Goal: Navigation & Orientation: Find specific page/section

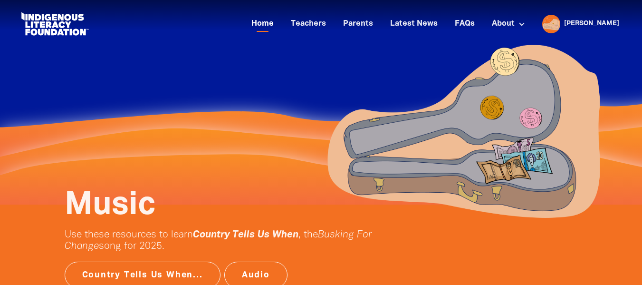
click at [280, 21] on link "Home" at bounding box center [263, 24] width 34 height 16
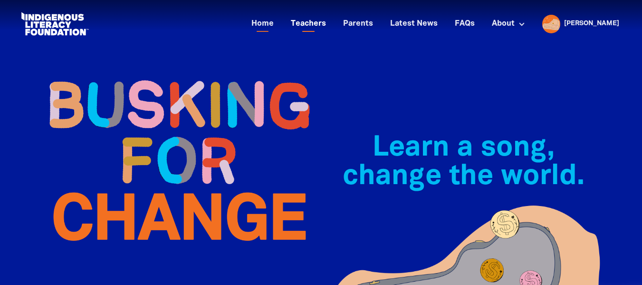
click at [332, 24] on link "Teachers" at bounding box center [308, 24] width 47 height 16
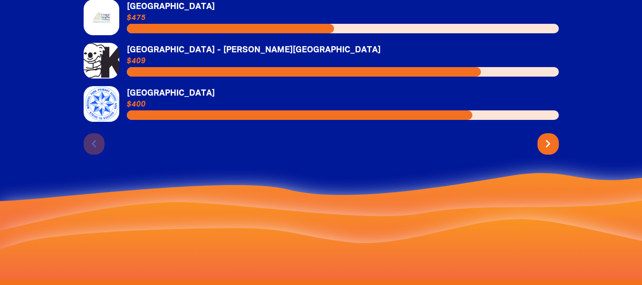
scroll to position [2274, 0]
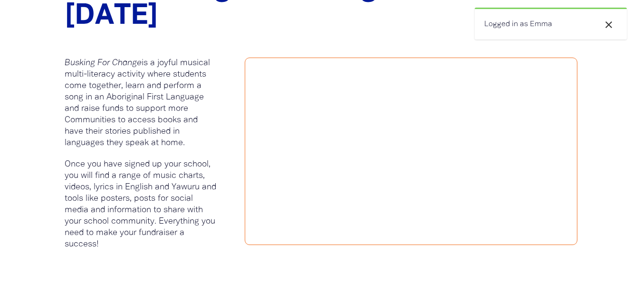
scroll to position [406, 0]
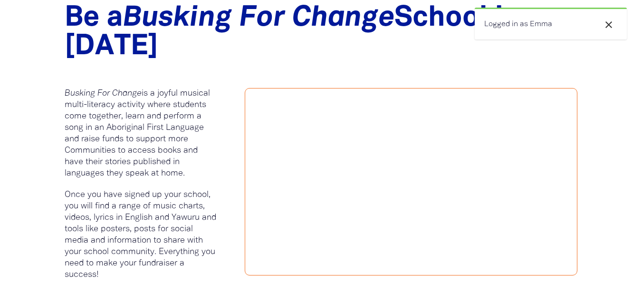
click at [612, 30] on span "close" at bounding box center [608, 24] width 11 height 11
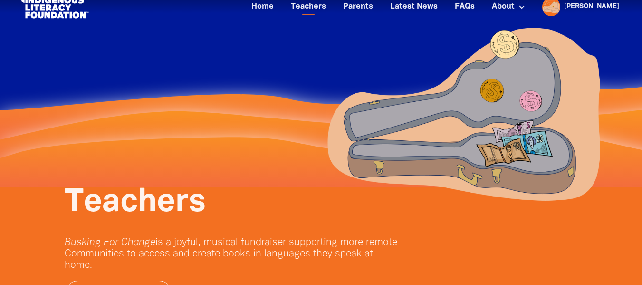
scroll to position [0, 0]
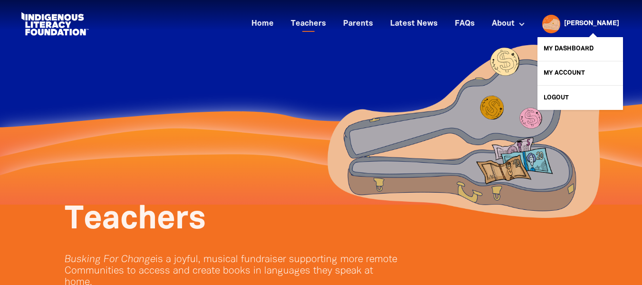
click at [596, 23] on div "[PERSON_NAME]" at bounding box center [591, 24] width 63 height 14
click at [580, 46] on link "My Dashboard" at bounding box center [581, 49] width 86 height 24
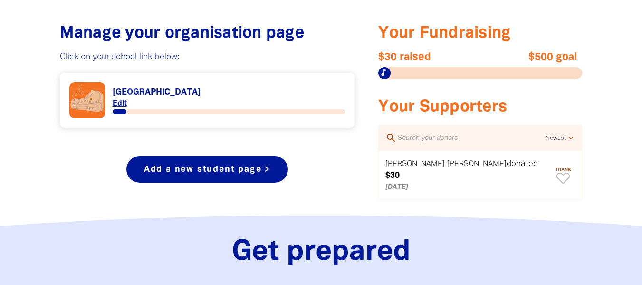
scroll to position [364, 0]
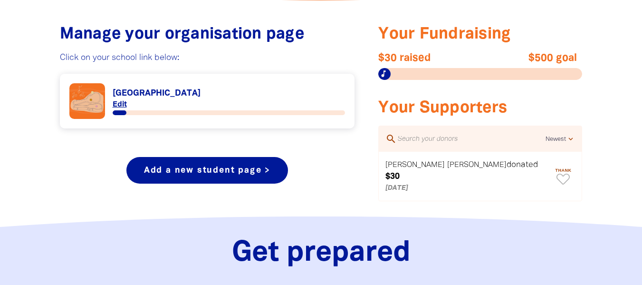
click at [272, 88] on link "Link to [GEOGRAPHIC_DATA]" at bounding box center [207, 101] width 276 height 36
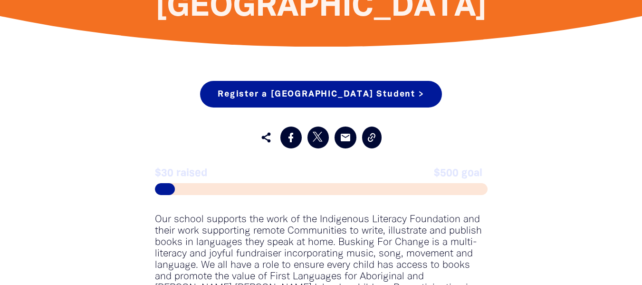
scroll to position [731, 0]
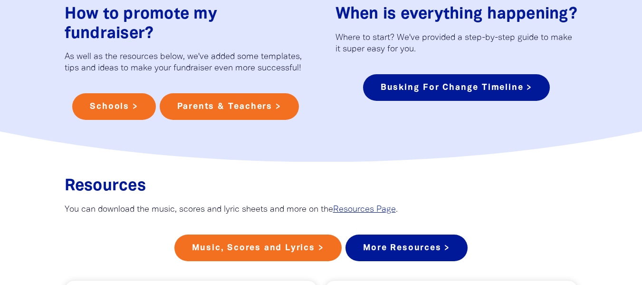
scroll to position [620, 0]
